Goal: Information Seeking & Learning: Learn about a topic

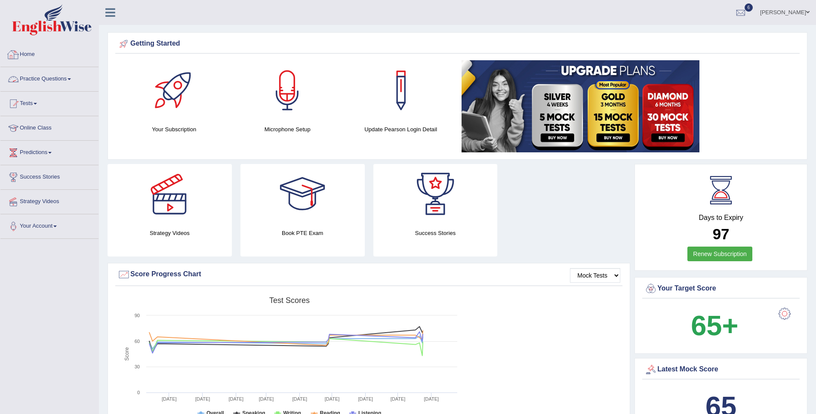
click at [53, 76] on link "Practice Questions" at bounding box center [49, 77] width 98 height 21
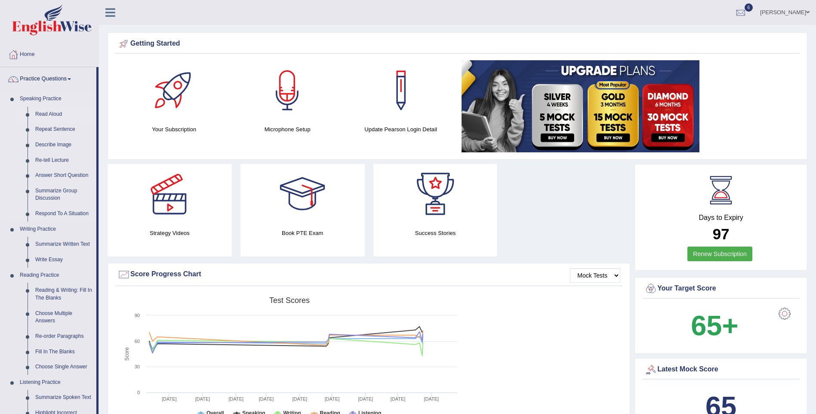
click at [55, 113] on link "Read Aloud" at bounding box center [63, 114] width 65 height 15
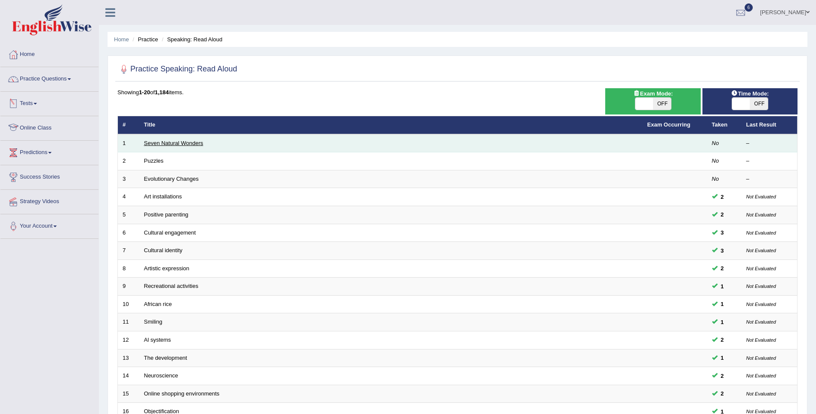
click at [169, 142] on link "Seven Natural Wonders" at bounding box center [173, 143] width 59 height 6
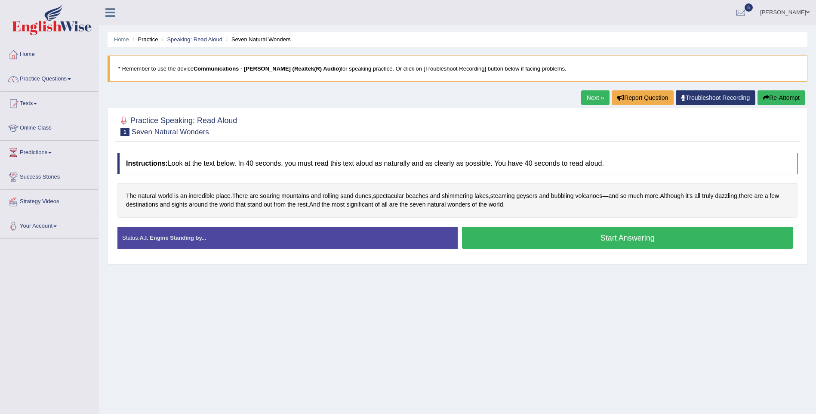
click at [554, 236] on button "Start Answering" at bounding box center [627, 238] width 331 height 22
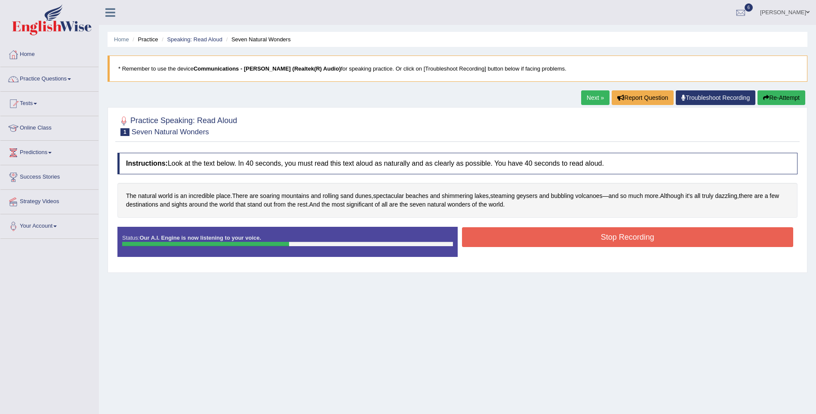
click at [549, 233] on button "Stop Recording" at bounding box center [627, 237] width 331 height 20
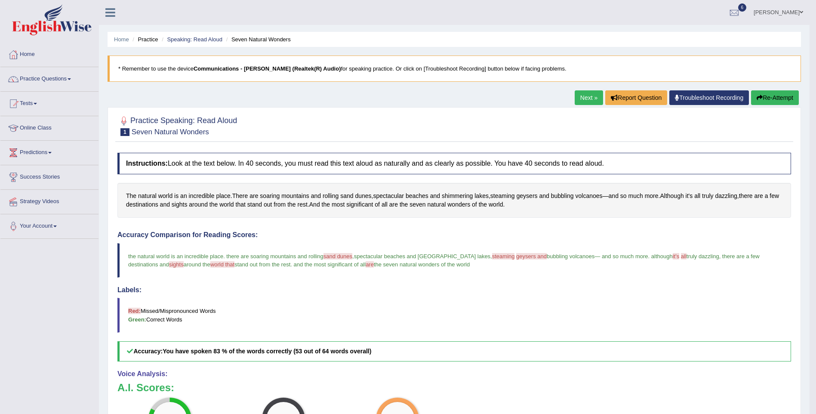
click at [575, 98] on link "Next »" at bounding box center [588, 97] width 28 height 15
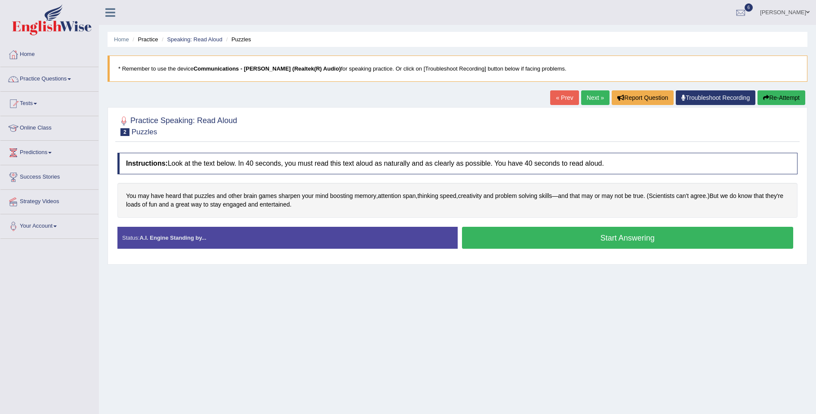
click at [559, 239] on button "Start Answering" at bounding box center [627, 238] width 331 height 22
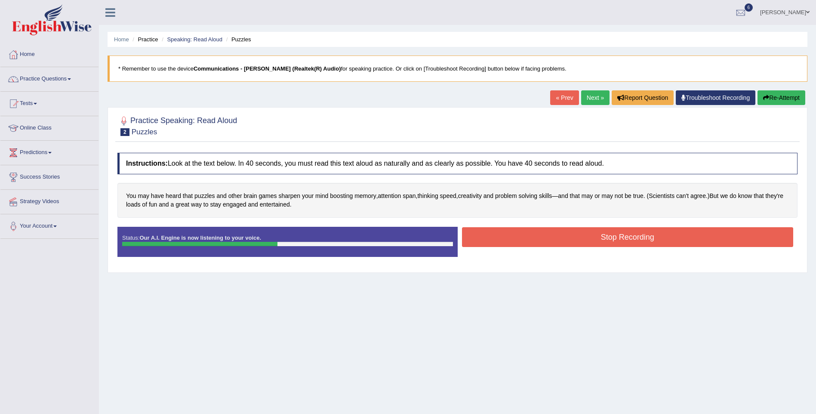
click at [524, 232] on button "Stop Recording" at bounding box center [627, 237] width 331 height 20
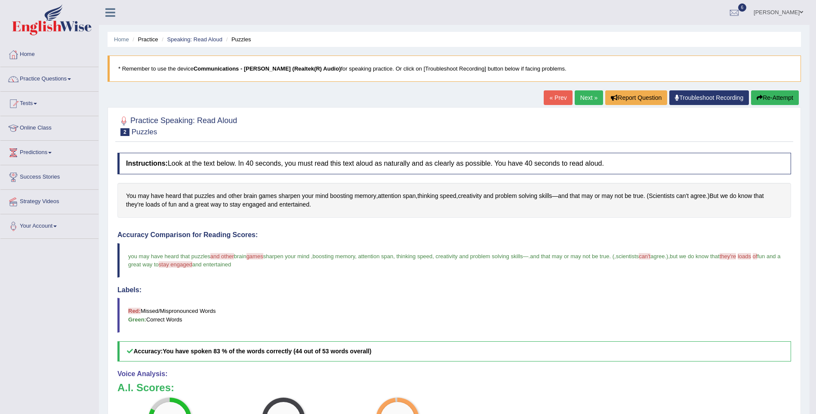
click at [584, 98] on link "Next »" at bounding box center [588, 97] width 28 height 15
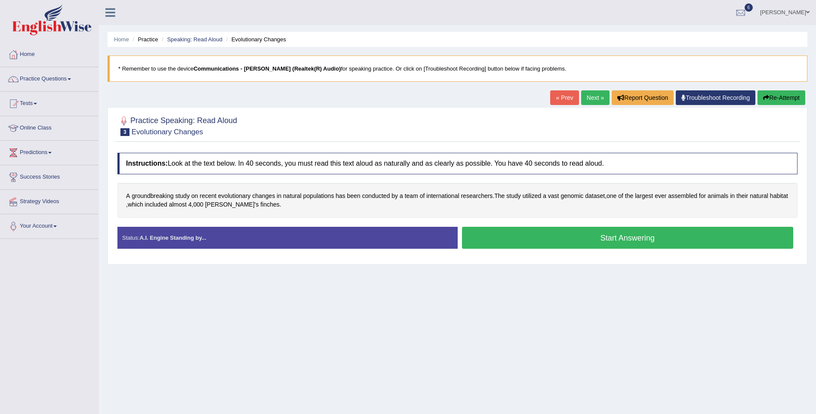
click at [518, 240] on button "Start Answering" at bounding box center [627, 238] width 331 height 22
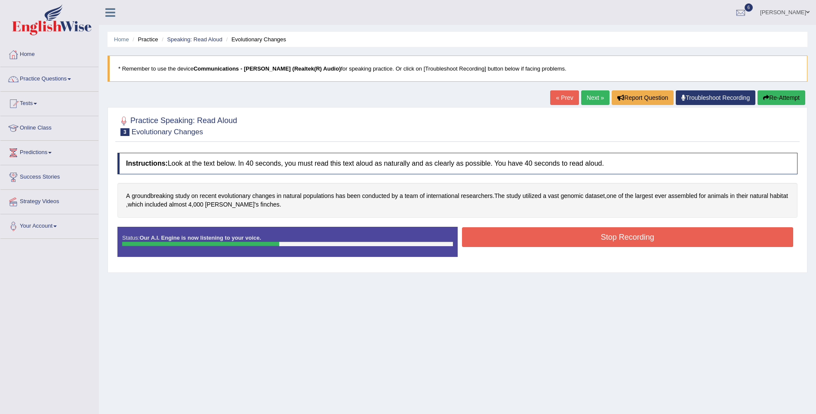
click at [494, 233] on button "Stop Recording" at bounding box center [627, 237] width 331 height 20
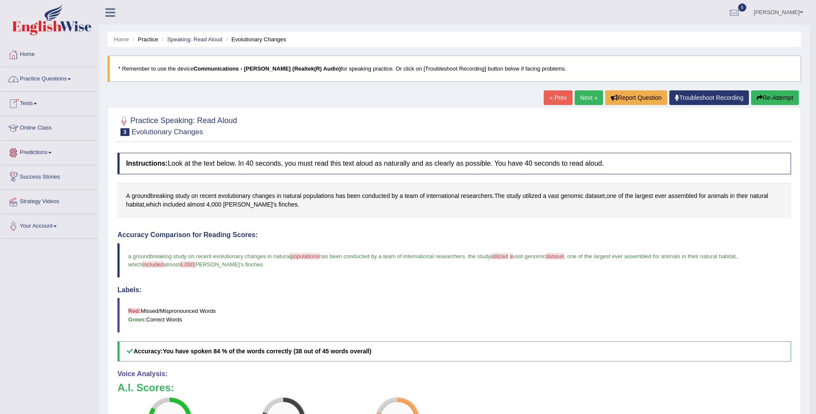
click at [34, 126] on link "Online Class" at bounding box center [49, 126] width 98 height 21
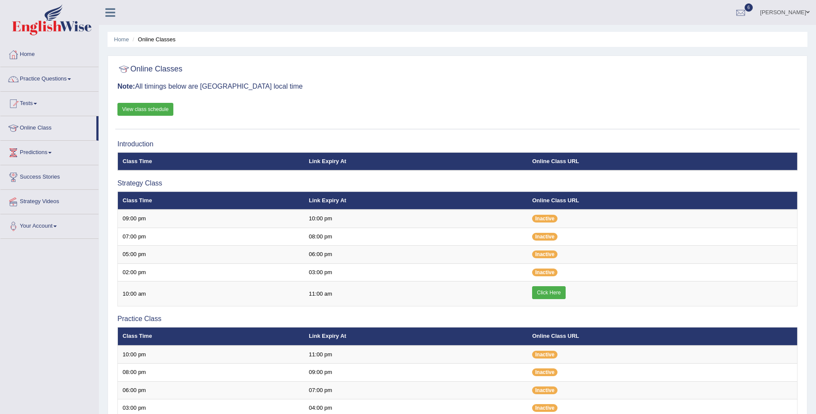
click at [146, 111] on link "View class schedule" at bounding box center [145, 109] width 56 height 13
click at [25, 50] on link "Home" at bounding box center [49, 53] width 98 height 21
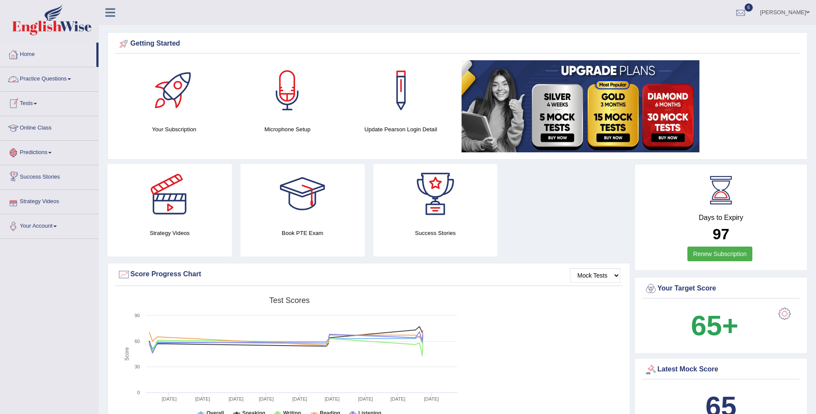
click at [34, 51] on link "Home" at bounding box center [48, 53] width 96 height 21
